Goal: Information Seeking & Learning: Learn about a topic

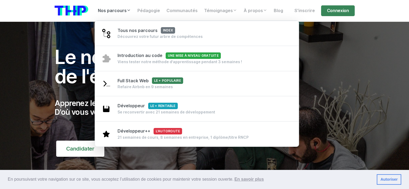
click at [117, 10] on link "Nos parcours" at bounding box center [115, 10] width 40 height 11
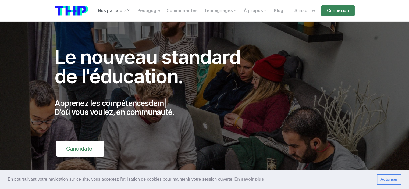
click at [117, 10] on link "Nos parcours" at bounding box center [115, 10] width 40 height 11
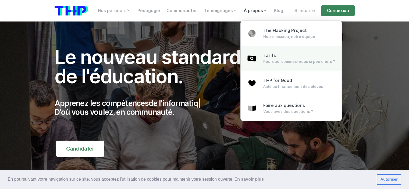
click at [288, 59] on div "Pourquoi sommes-nous si peu chers ?" at bounding box center [299, 61] width 72 height 5
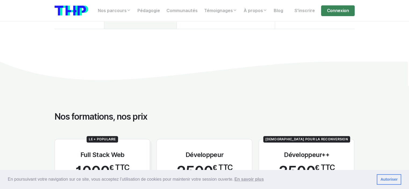
scroll to position [511, 0]
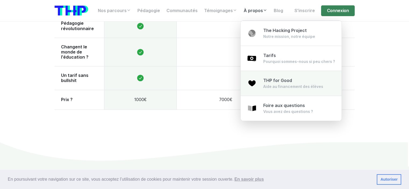
click at [274, 81] on span "THP for Good" at bounding box center [277, 80] width 29 height 5
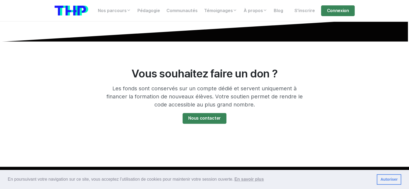
scroll to position [969, 0]
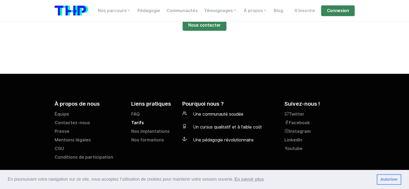
click at [138, 123] on link "Tarifs" at bounding box center [153, 124] width 45 height 9
